Goal: Task Accomplishment & Management: Complete application form

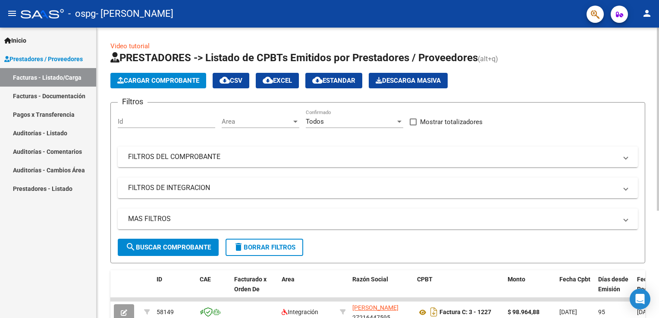
click at [166, 81] on span "Cargar Comprobante" at bounding box center [158, 81] width 82 height 8
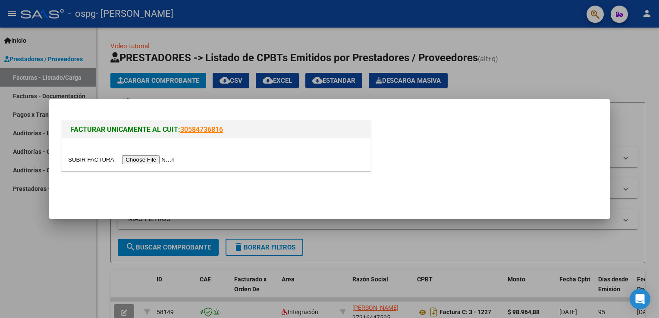
click at [147, 157] on input "file" at bounding box center [122, 159] width 109 height 9
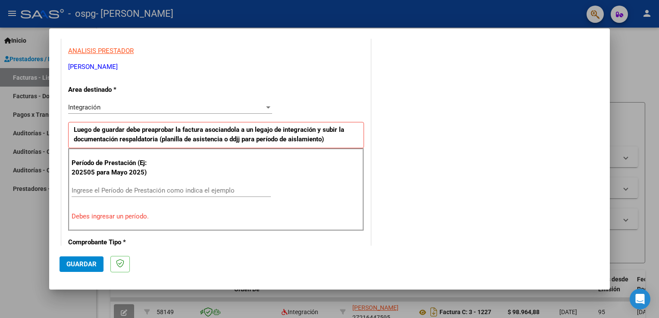
scroll to position [173, 0]
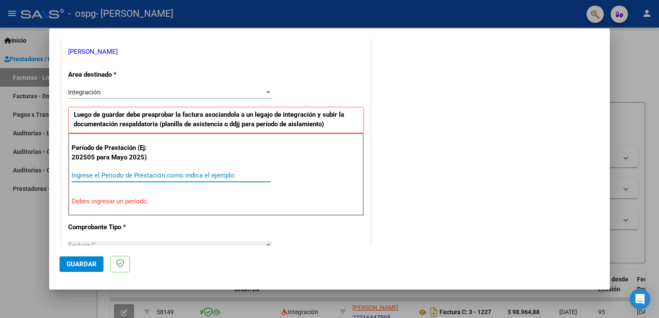
click at [127, 174] on input "Ingrese el Período de Prestación como indica el ejemplo" at bounding box center [171, 176] width 199 height 8
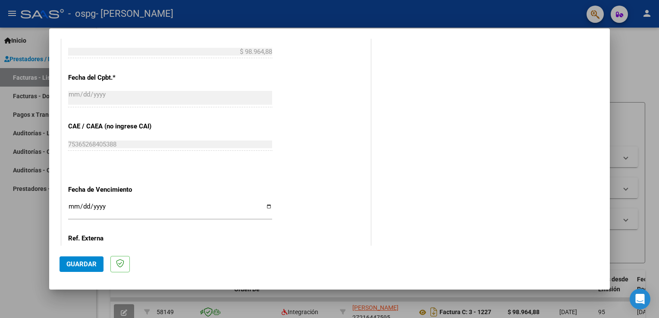
scroll to position [518, 0]
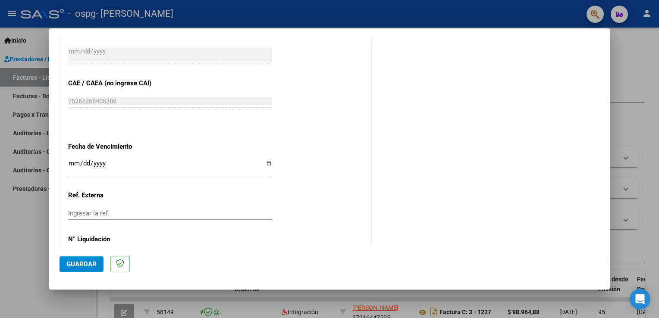
type input "202508"
click at [264, 163] on input "Ingresar la fecha" at bounding box center [170, 167] width 204 height 14
type input "[DATE]"
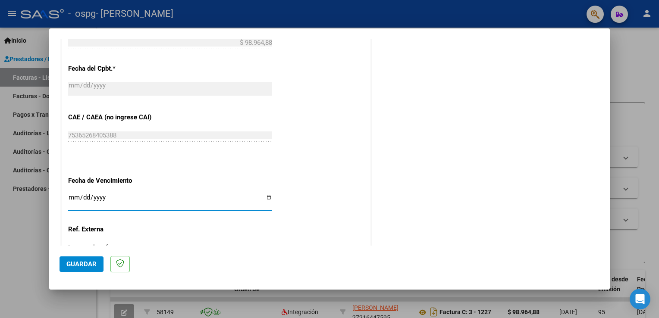
scroll to position [551, 0]
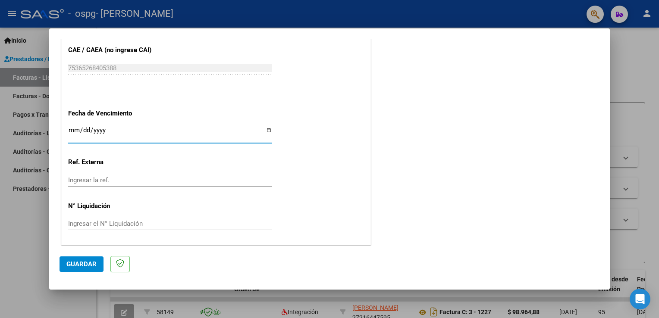
click at [73, 264] on span "Guardar" at bounding box center [81, 264] width 30 height 8
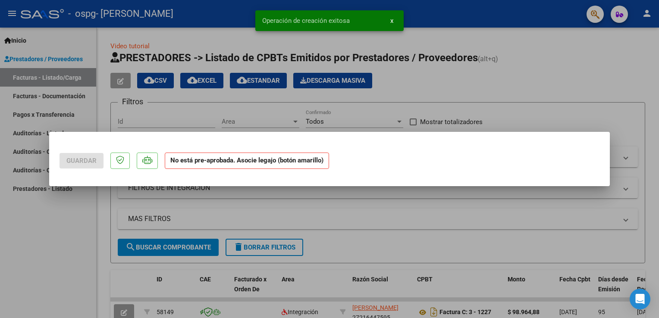
scroll to position [0, 0]
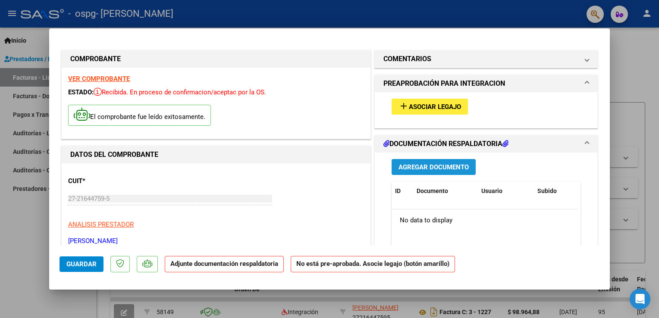
click at [441, 168] on span "Agregar Documento" at bounding box center [434, 167] width 70 height 8
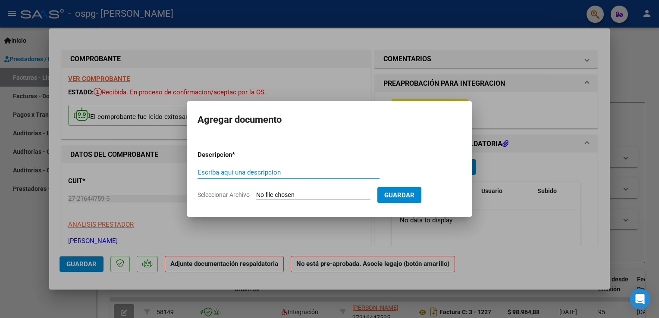
click at [224, 173] on input "Escriba aquí una descripcion" at bounding box center [289, 173] width 182 height 8
click at [265, 172] on input "planilla asistencia junio" at bounding box center [289, 173] width 182 height 8
type input "planilla asistencia AGOSTO"
click at [280, 195] on input "Seleccionar Archivo" at bounding box center [313, 195] width 114 height 8
type input "C:\fakepath\PLANILLA ASIST AGOSTO [PERSON_NAME] .pdf"
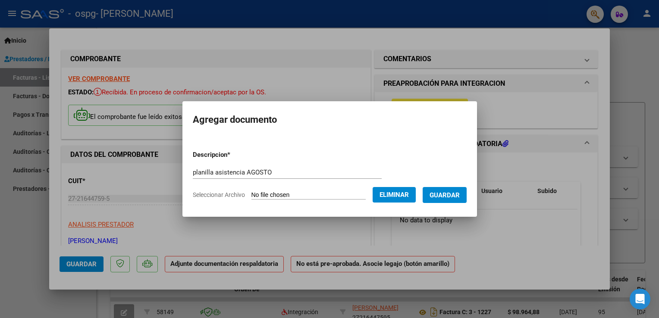
click at [460, 197] on span "Guardar" at bounding box center [445, 195] width 30 height 8
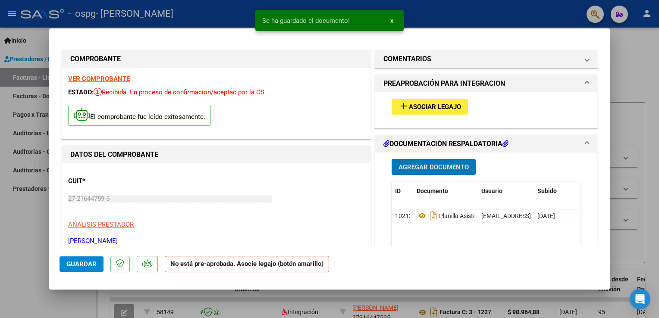
click at [441, 103] on span "Asociar Legajo" at bounding box center [435, 107] width 52 height 8
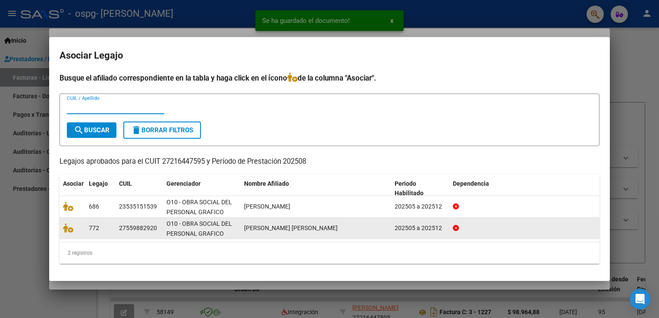
click at [240, 230] on datatable-body-cell "O10 - OBRA SOCIAL DEL PERSONAL GRAFICO" at bounding box center [202, 228] width 78 height 21
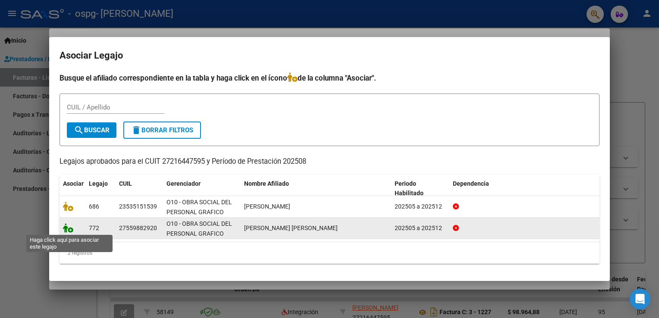
click at [70, 229] on icon at bounding box center [68, 227] width 10 height 9
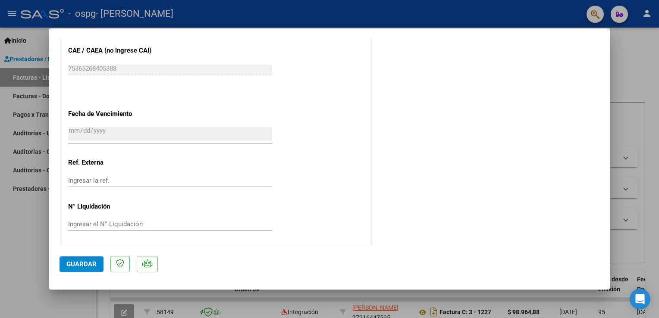
scroll to position [564, 0]
click at [91, 266] on span "Guardar" at bounding box center [81, 264] width 30 height 8
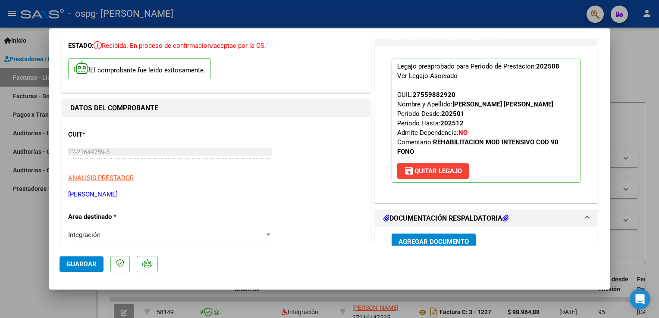
scroll to position [0, 0]
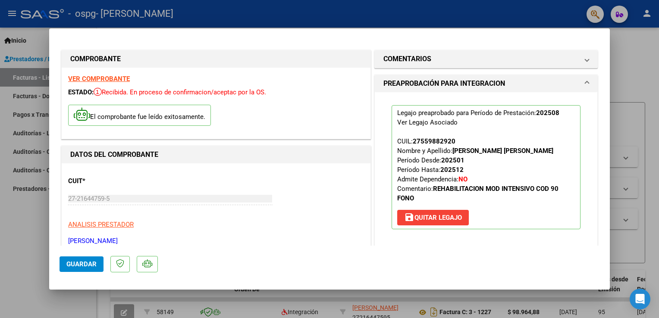
click at [11, 219] on div at bounding box center [329, 159] width 659 height 318
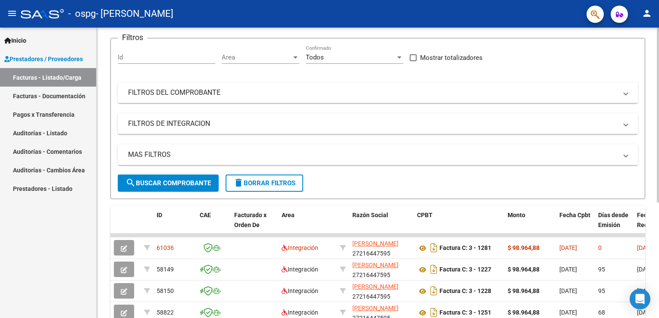
scroll to position [19, 0]
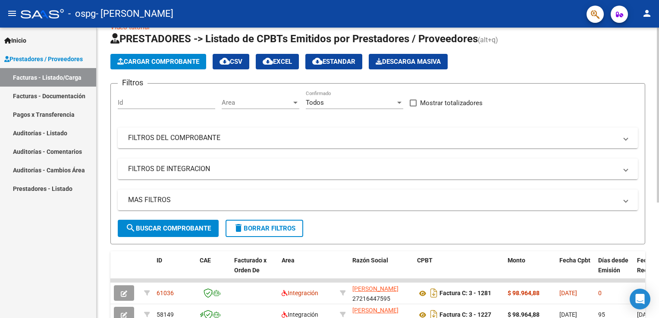
click at [139, 62] on span "Cargar Comprobante" at bounding box center [158, 62] width 82 height 8
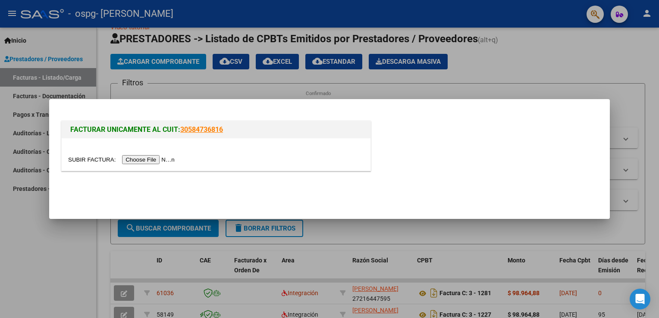
click at [133, 160] on input "file" at bounding box center [122, 159] width 109 height 9
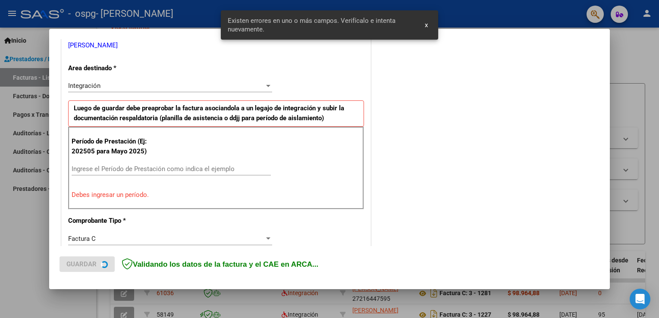
scroll to position [180, 0]
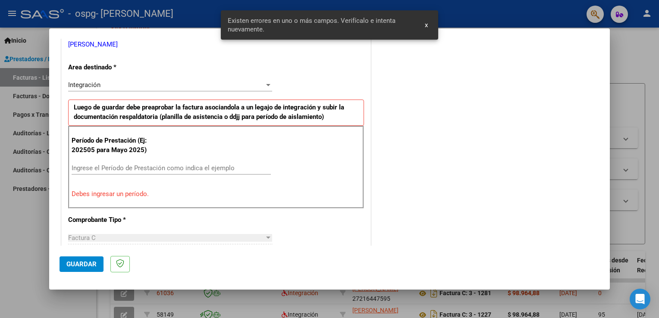
click at [425, 24] on span "x" at bounding box center [426, 25] width 3 height 8
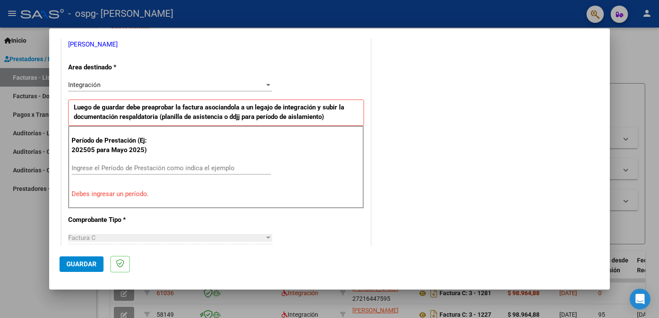
click at [126, 167] on input "Ingrese el Período de Prestación como indica el ejemplo" at bounding box center [171, 168] width 199 height 8
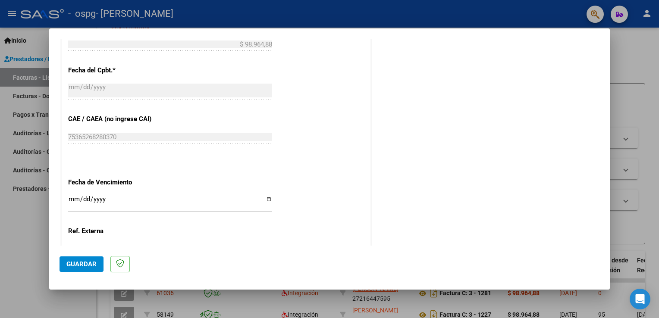
scroll to position [525, 0]
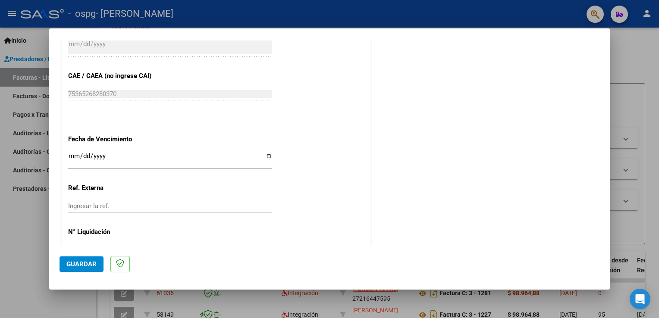
type input "202508"
click at [267, 156] on input "Ingresar la fecha" at bounding box center [170, 160] width 204 height 14
type input "[DATE]"
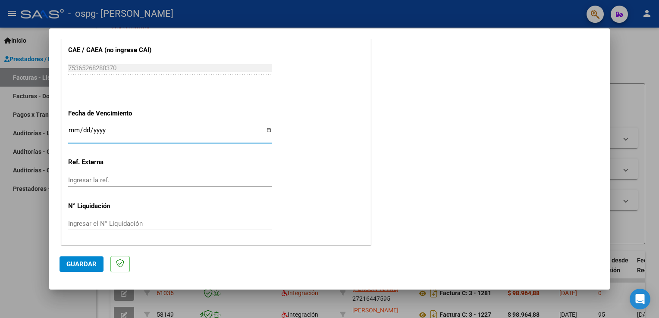
scroll to position [163, 0]
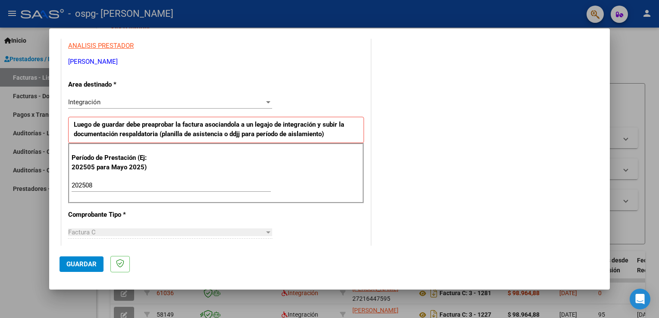
click at [82, 268] on button "Guardar" at bounding box center [82, 265] width 44 height 16
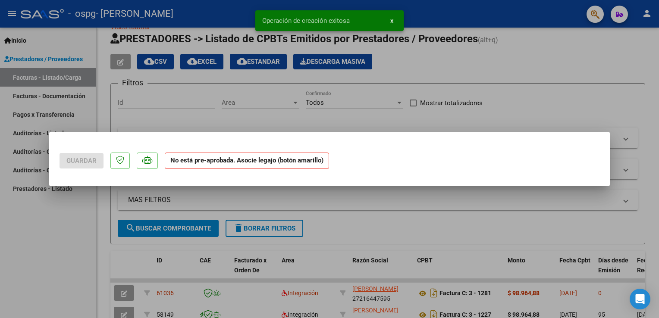
scroll to position [0, 0]
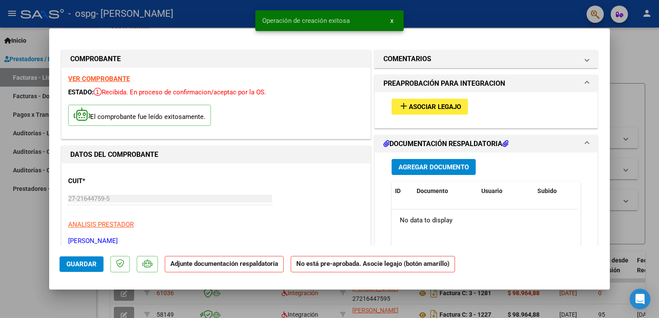
click at [440, 108] on span "Asociar Legajo" at bounding box center [435, 107] width 52 height 8
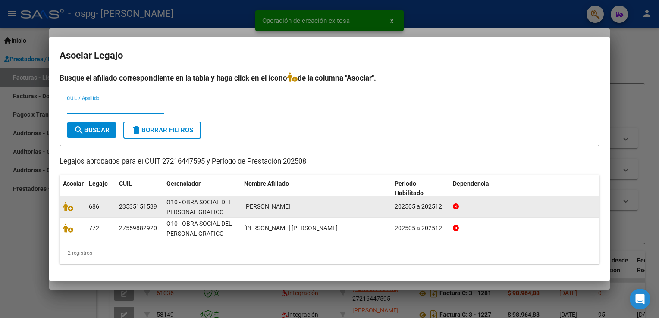
click at [282, 206] on span "[PERSON_NAME]" at bounding box center [267, 206] width 46 height 7
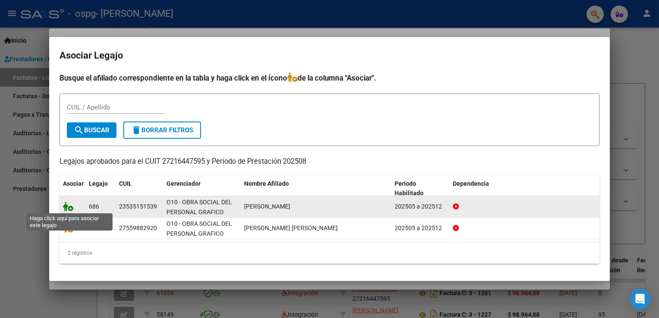
click at [66, 206] on icon at bounding box center [68, 206] width 10 height 9
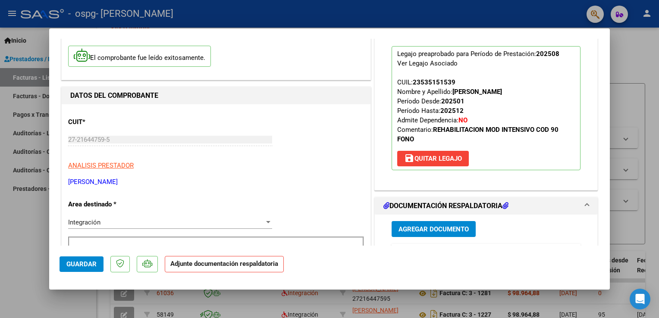
scroll to position [129, 0]
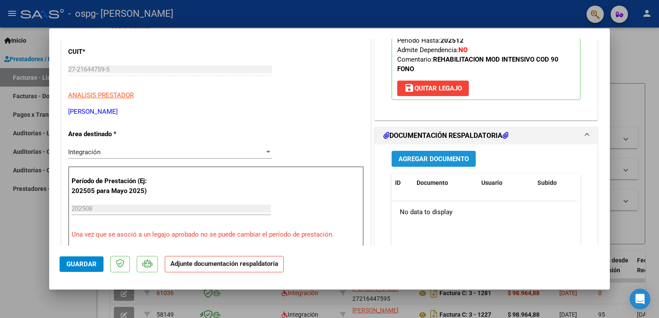
click at [431, 156] on span "Agregar Documento" at bounding box center [434, 159] width 70 height 8
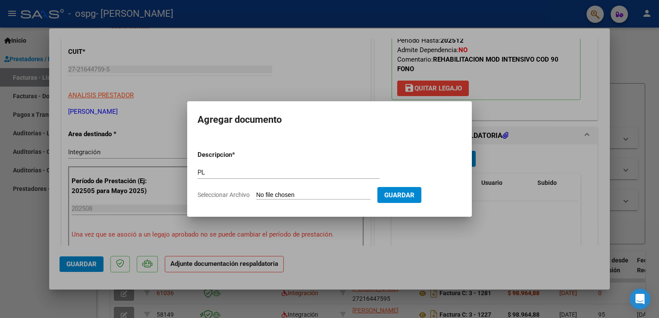
click at [333, 178] on div "PL Escriba aquí una descripcion" at bounding box center [289, 172] width 182 height 13
type input "P"
click at [265, 168] on div "Escriba aquí una descripcion" at bounding box center [289, 172] width 182 height 13
click at [262, 173] on input "Escriba aquí una descripcion" at bounding box center [289, 173] width 182 height 8
type input "PLANILLA ASISTENCIA"
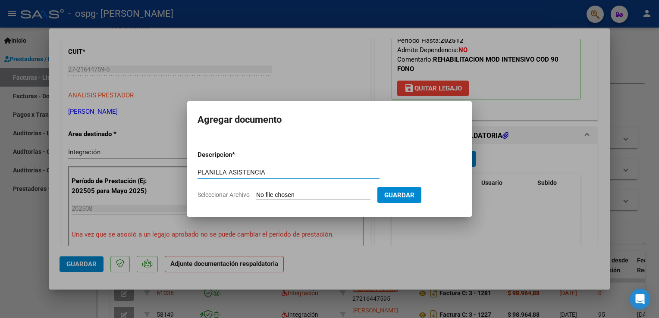
click at [221, 194] on span "Seleccionar Archivo" at bounding box center [224, 194] width 52 height 7
click at [256, 194] on input "Seleccionar Archivo" at bounding box center [313, 195] width 114 height 8
type input "C:\fakepath\PLANILLA ASIST AGOSTO [PERSON_NAME] .pdf"
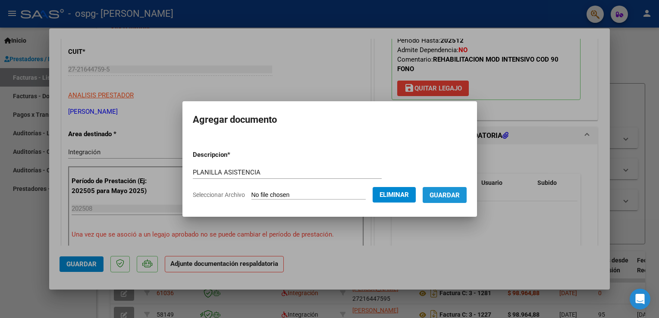
click at [460, 193] on span "Guardar" at bounding box center [445, 195] width 30 height 8
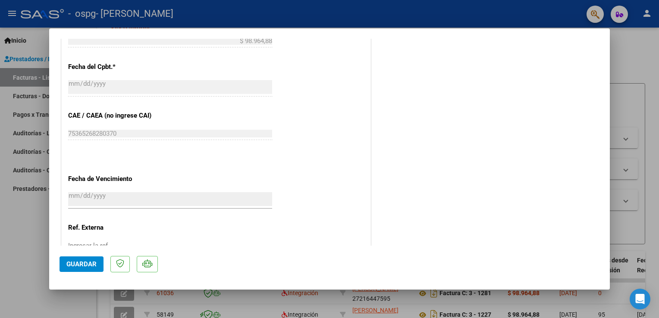
scroll to position [518, 0]
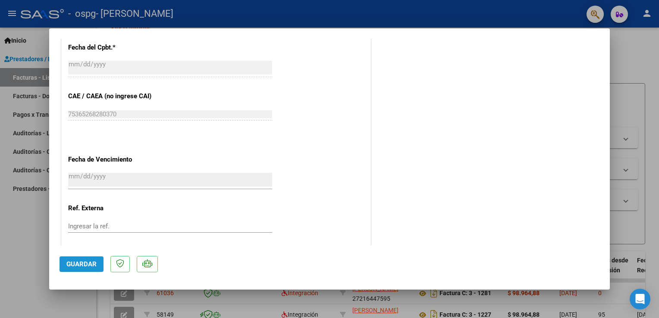
click at [83, 261] on span "Guardar" at bounding box center [81, 264] width 30 height 8
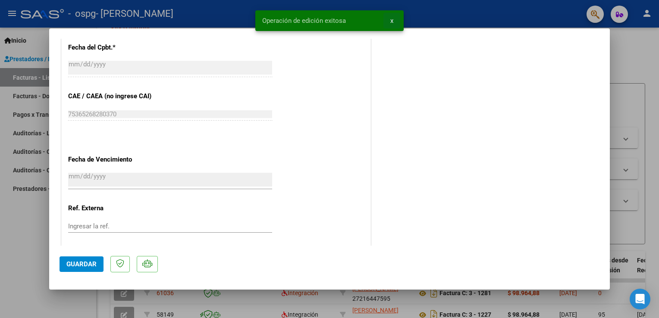
click at [392, 24] on span "x" at bounding box center [391, 21] width 3 height 8
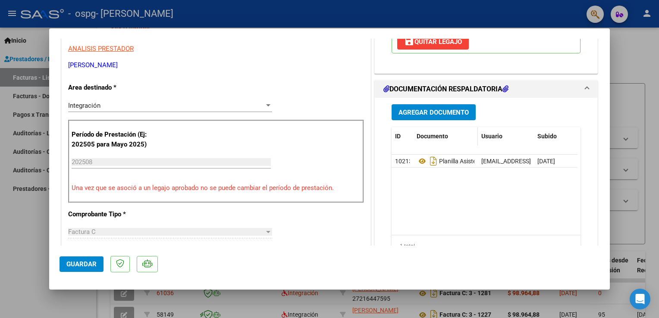
scroll to position [0, 0]
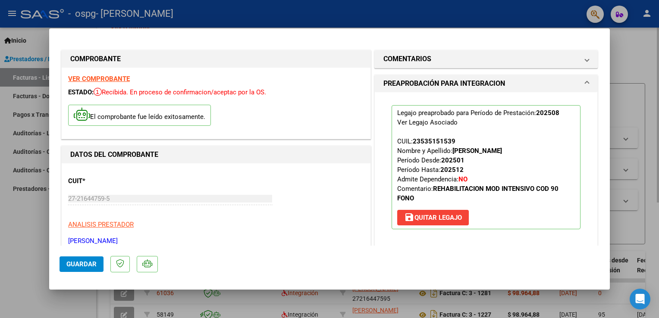
click at [628, 75] on div at bounding box center [329, 159] width 659 height 318
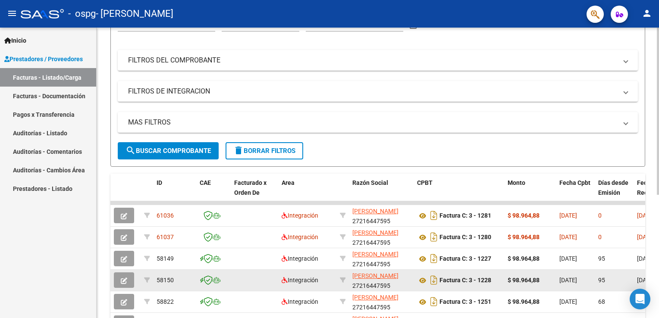
scroll to position [84, 0]
